Goal: Information Seeking & Learning: Learn about a topic

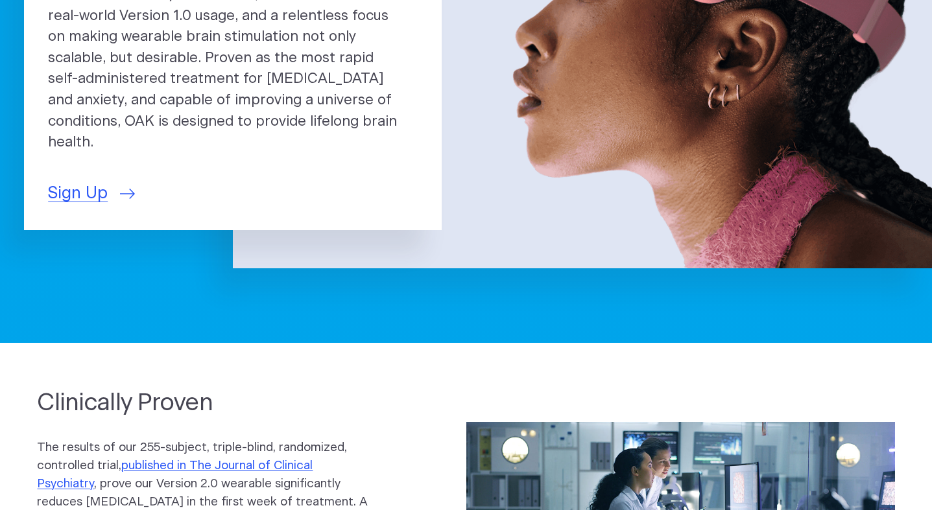
scroll to position [286, 0]
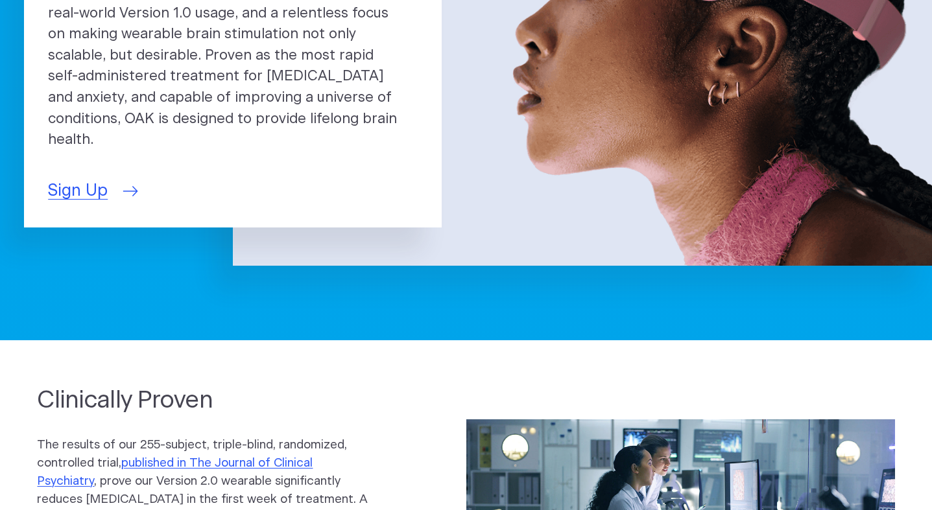
click at [108, 204] on span "Sign Up" at bounding box center [78, 191] width 60 height 25
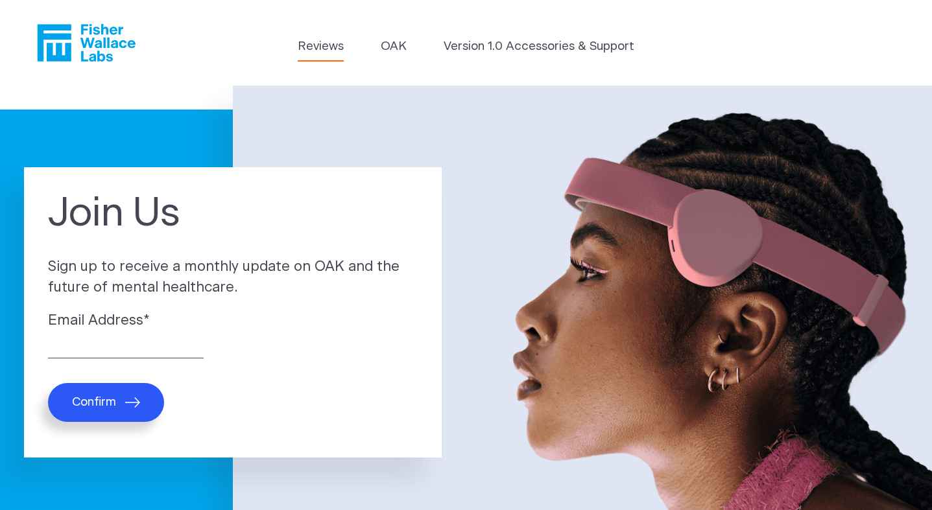
click at [298, 47] on link "Reviews" at bounding box center [321, 47] width 46 height 18
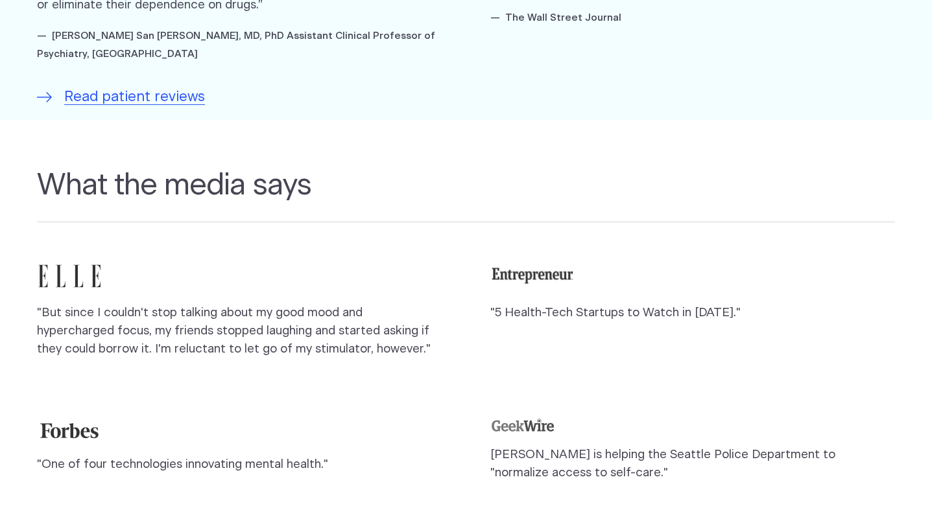
scroll to position [1031, 0]
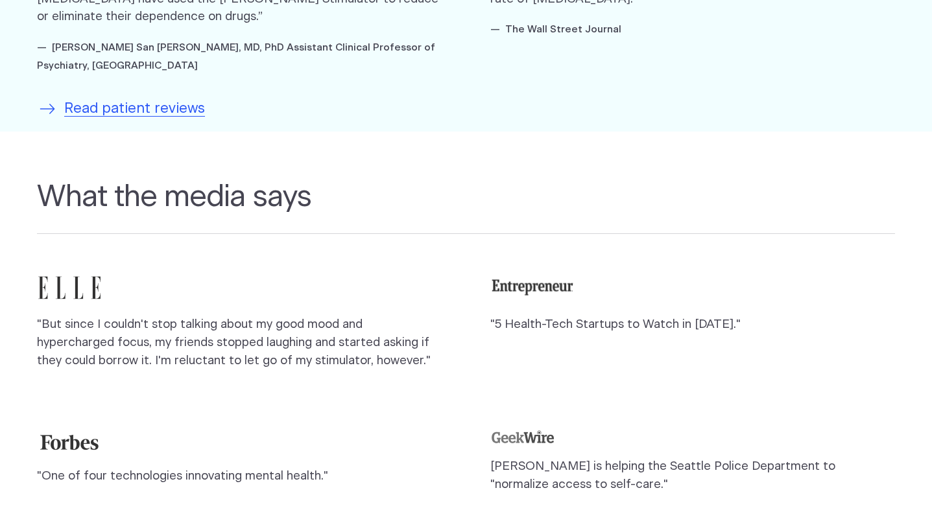
click at [158, 120] on span "Read patient reviews" at bounding box center [134, 109] width 141 height 21
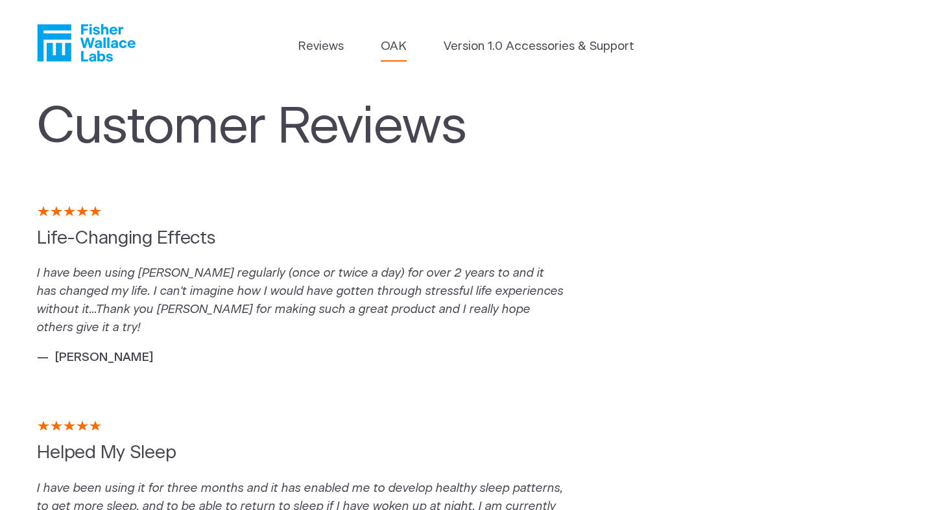
click at [381, 47] on link "OAK" at bounding box center [394, 47] width 26 height 18
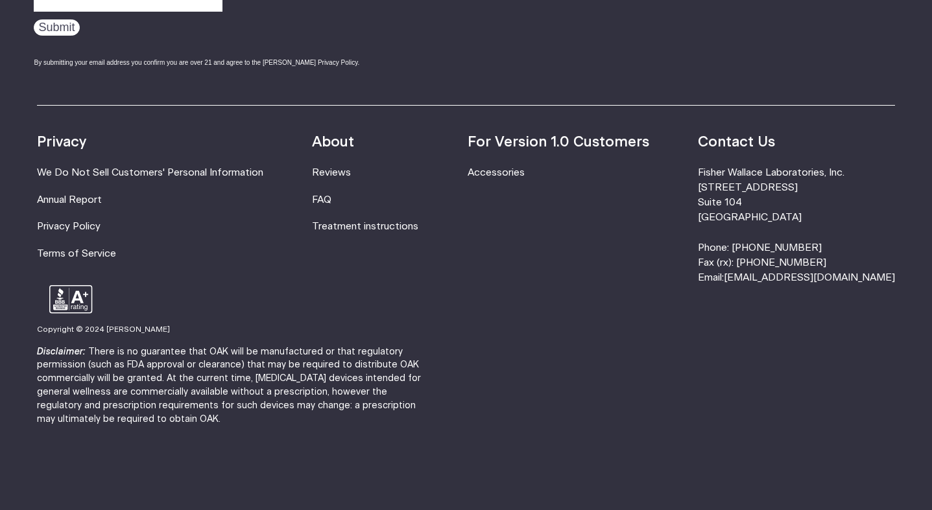
scroll to position [2679, 0]
click at [359, 232] on link "Treatment instructions" at bounding box center [365, 227] width 106 height 10
click at [331, 205] on link "FAQ" at bounding box center [321, 200] width 19 height 10
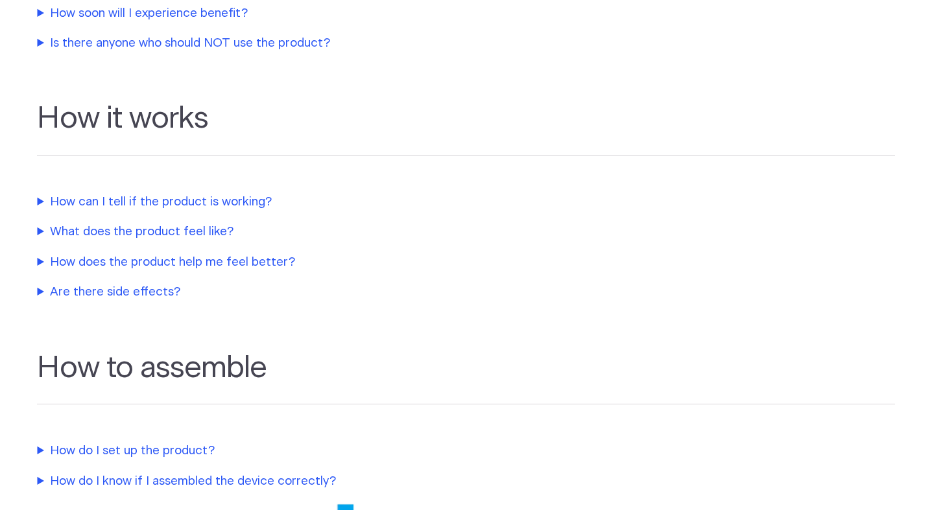
scroll to position [590, 0]
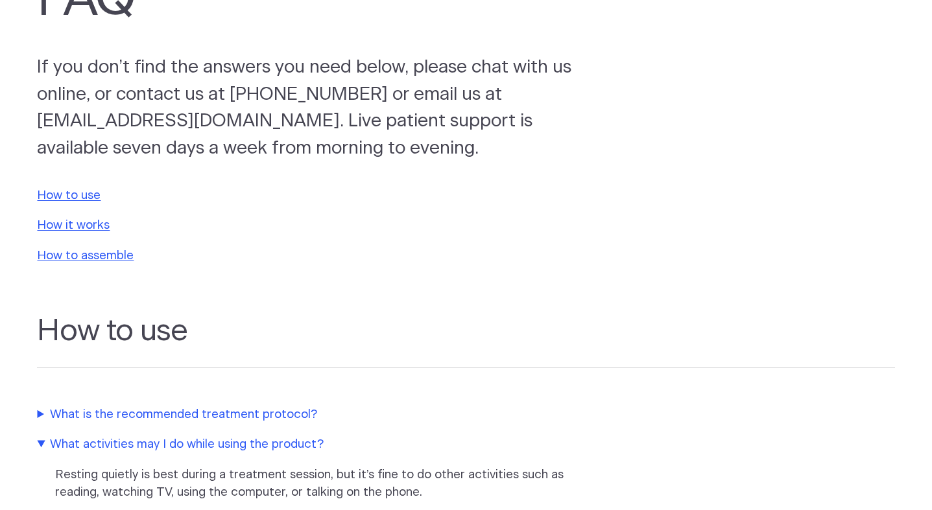
scroll to position [0, 0]
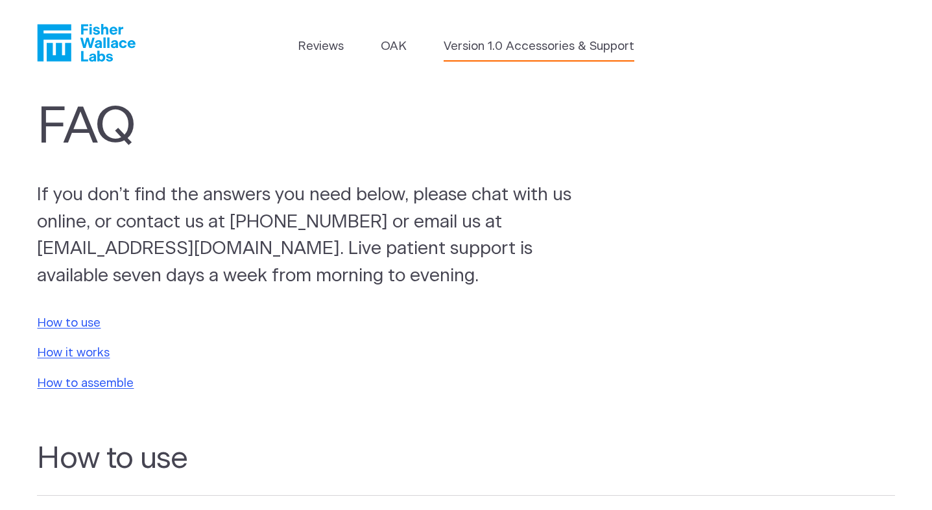
click at [521, 48] on link "Version 1.0 Accessories & Support" at bounding box center [539, 47] width 191 height 18
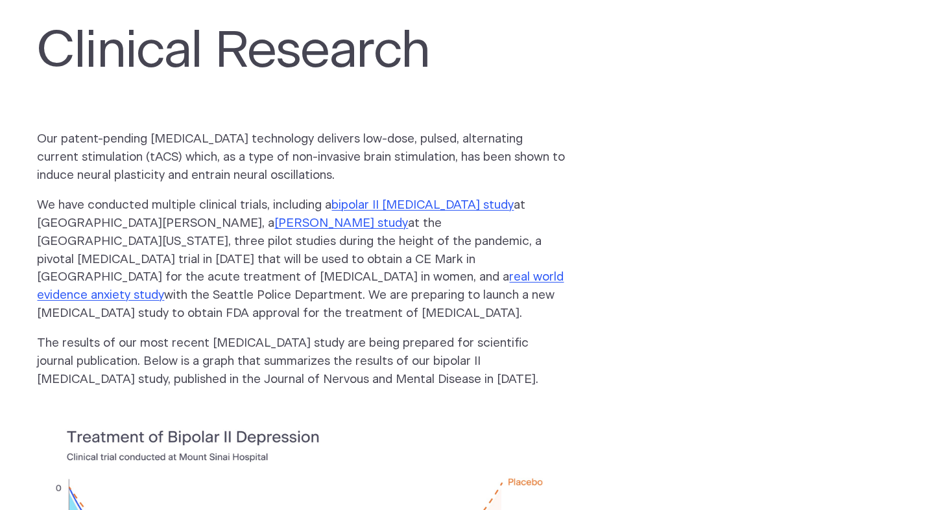
scroll to position [69, 0]
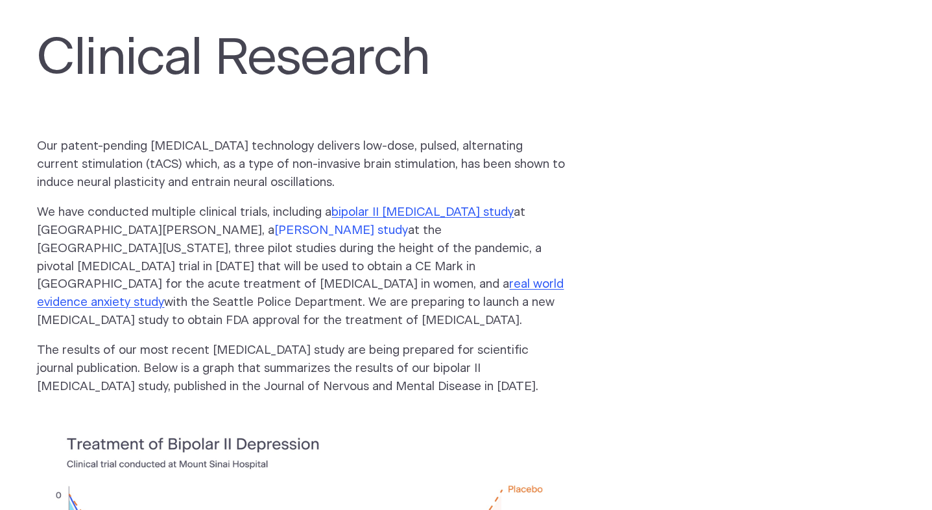
click at [274, 237] on link "[PERSON_NAME] study" at bounding box center [341, 230] width 134 height 12
click at [559, 309] on link "real world evidence anxiety study" at bounding box center [300, 293] width 527 height 30
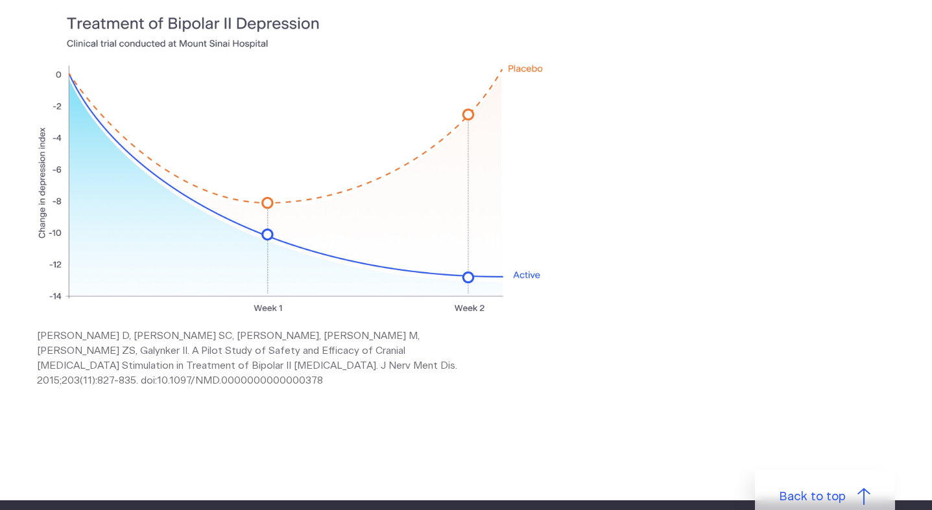
scroll to position [0, 0]
